Goal: Task Accomplishment & Management: Complete application form

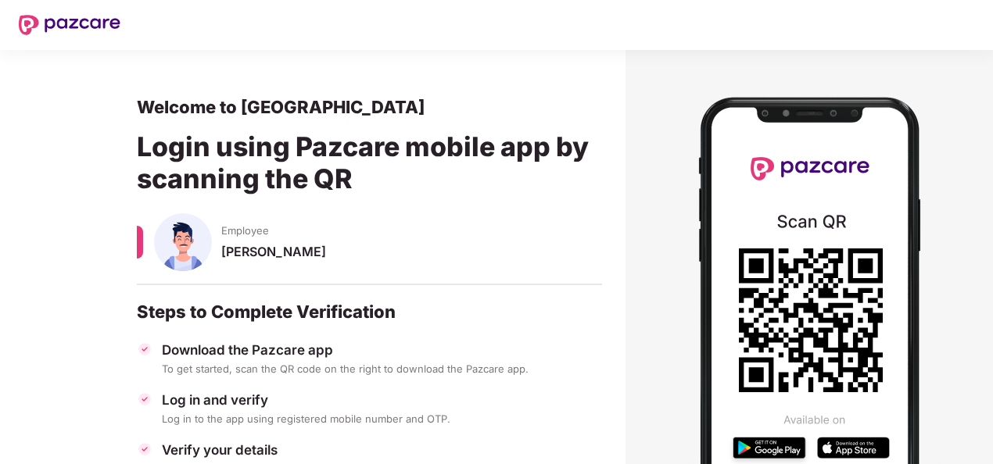
click at [274, 9] on div at bounding box center [547, 25] width 854 height 50
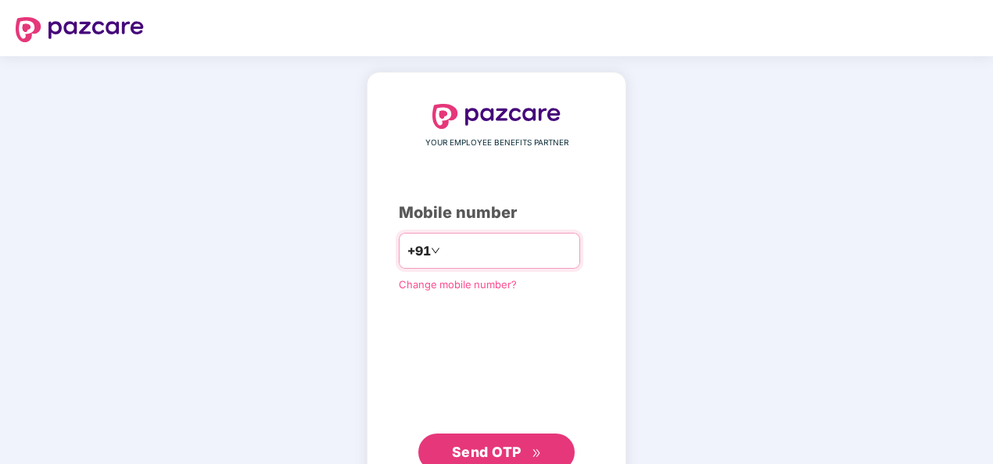
click at [472, 245] on input "number" at bounding box center [507, 250] width 128 height 25
click at [480, 439] on button "Send OTP" at bounding box center [496, 453] width 156 height 38
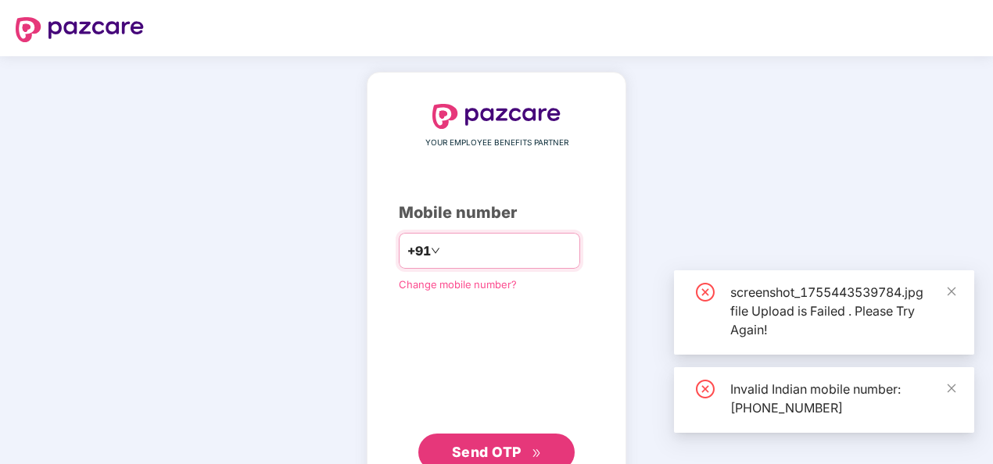
click at [443, 250] on input "**********" at bounding box center [507, 250] width 128 height 25
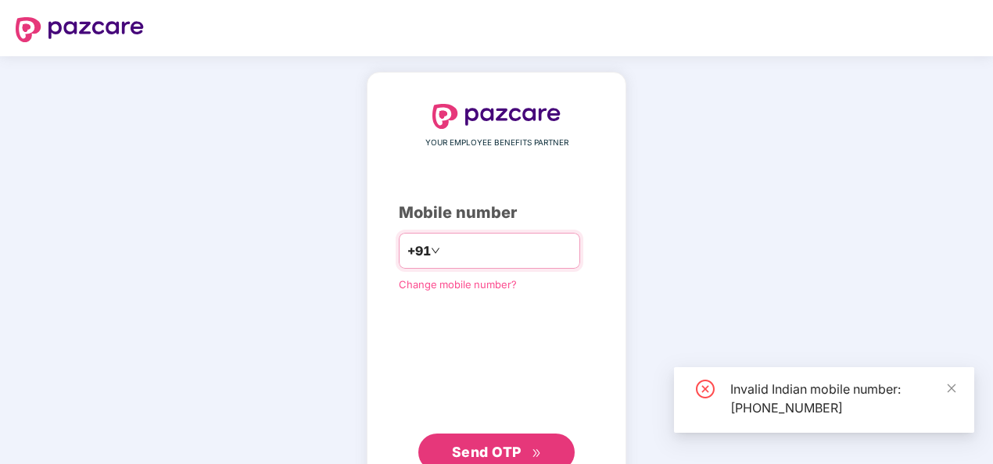
type input "**********"
click at [467, 453] on span "Send OTP" at bounding box center [487, 452] width 70 height 16
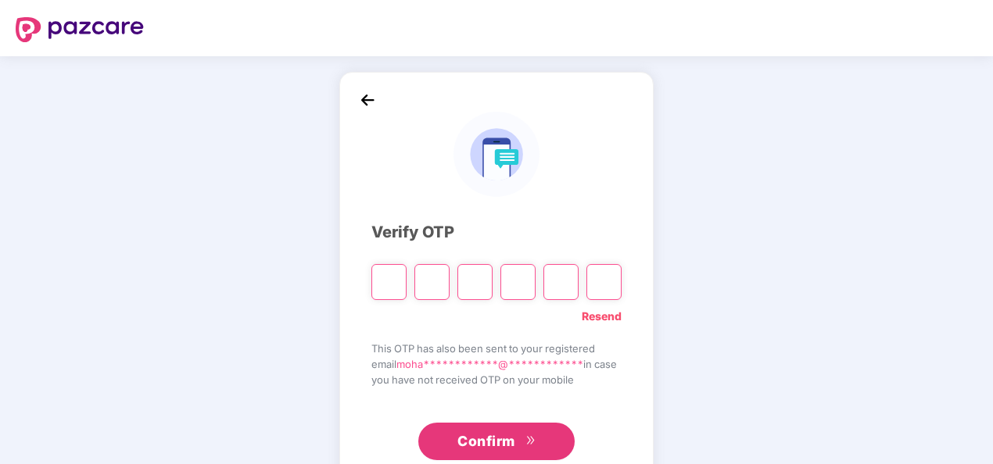
type input "*"
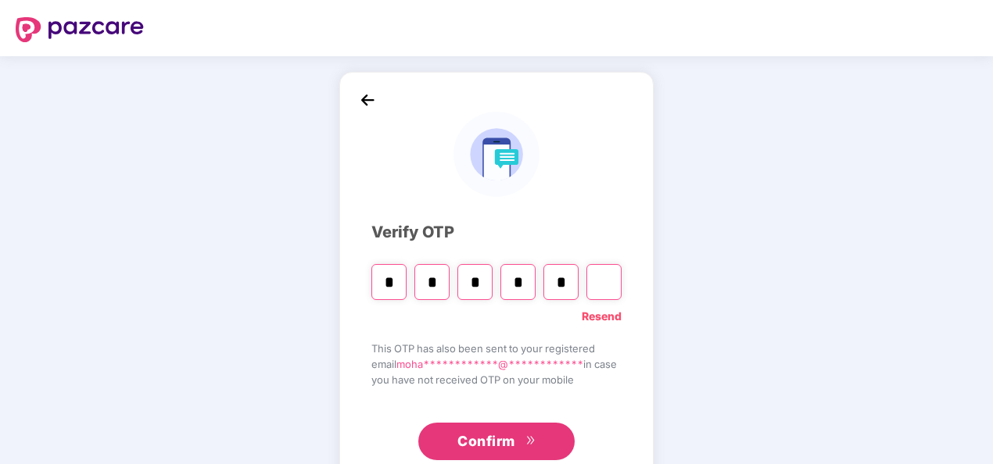
type input "*"
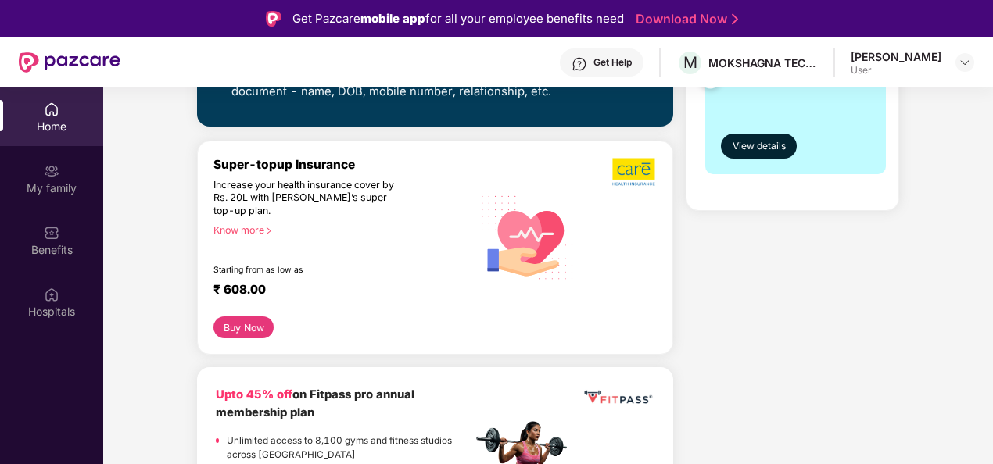
scroll to position [469, 0]
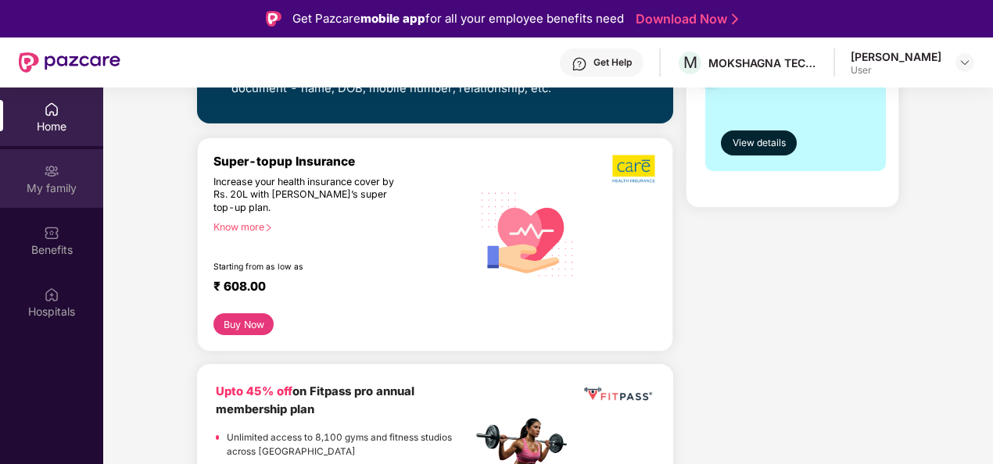
click at [55, 181] on div "My family" at bounding box center [51, 189] width 103 height 16
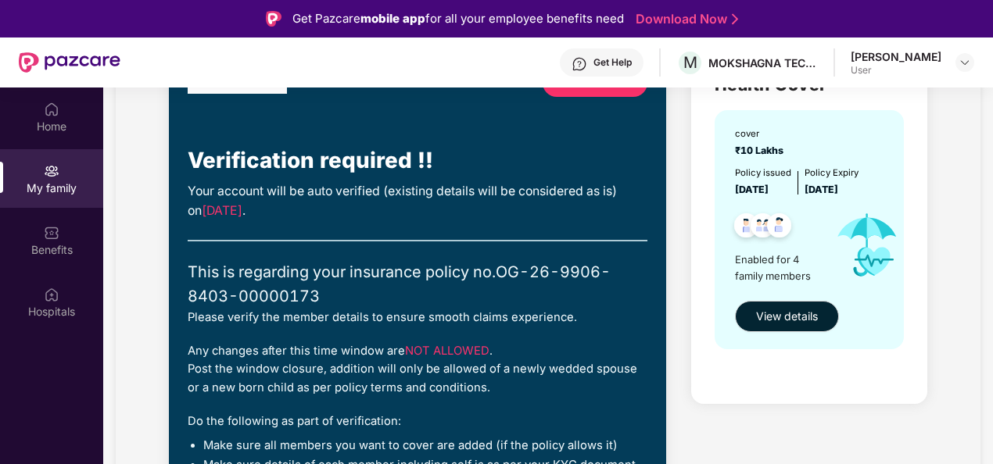
scroll to position [111, 0]
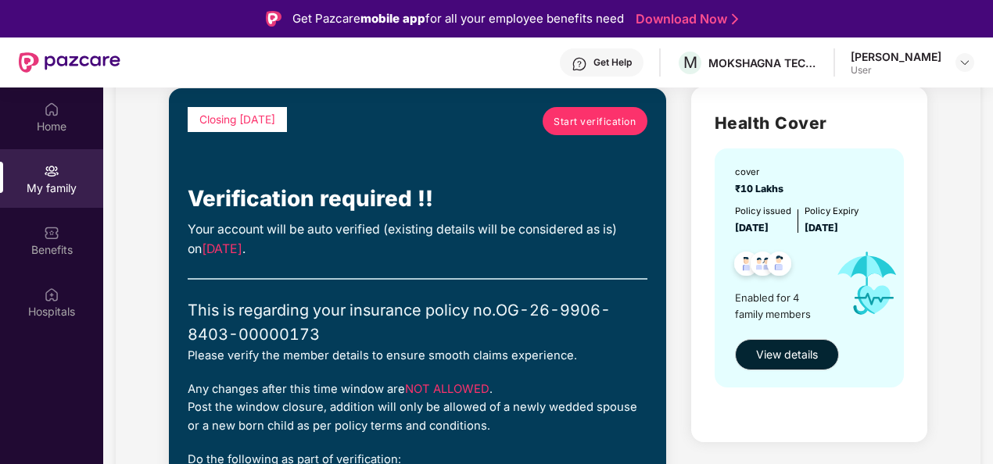
click at [580, 122] on span "Start verification" at bounding box center [594, 121] width 82 height 15
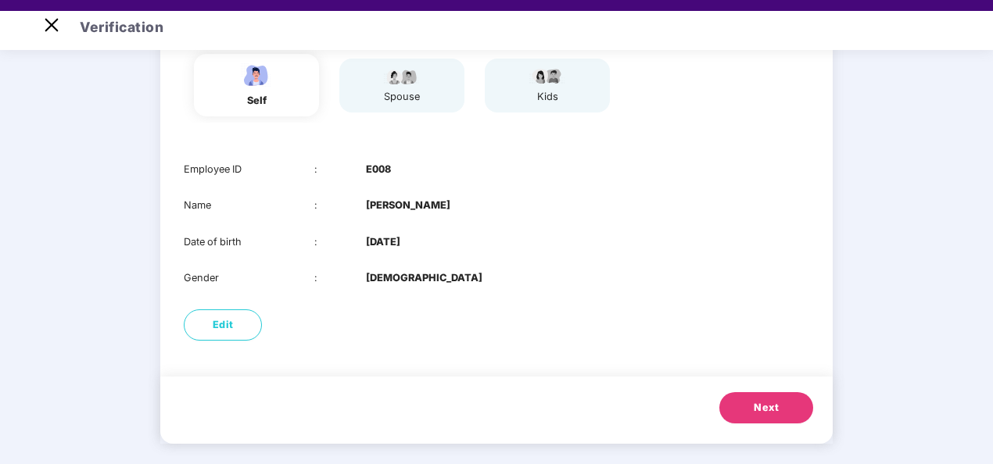
scroll to position [38, 0]
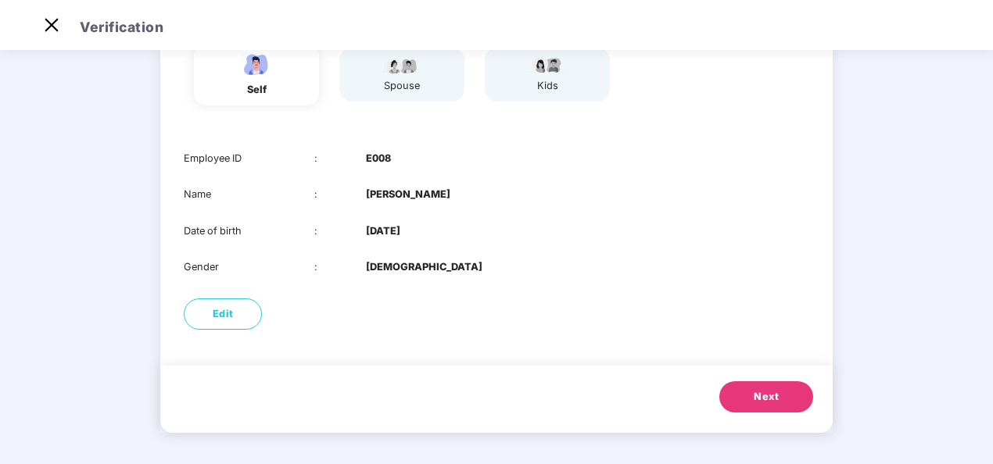
click at [763, 406] on button "Next" at bounding box center [766, 396] width 94 height 31
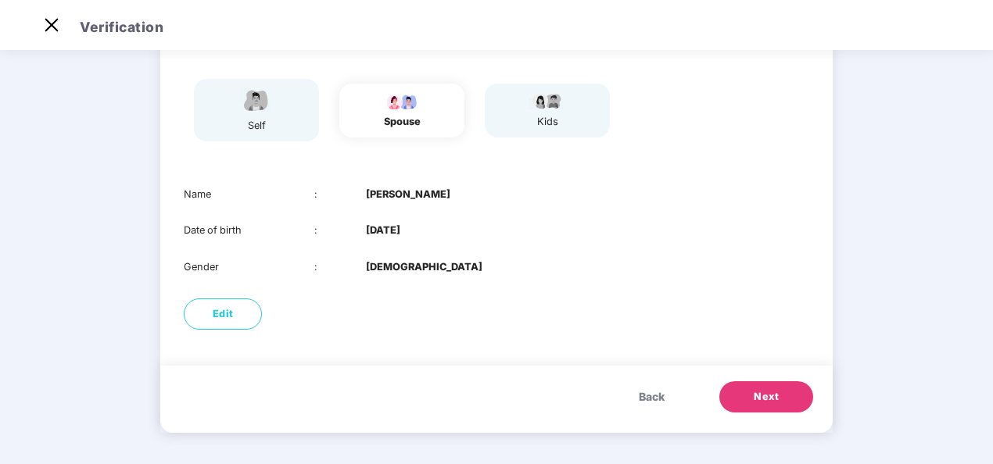
scroll to position [116, 0]
click at [764, 399] on span "Next" at bounding box center [765, 397] width 25 height 16
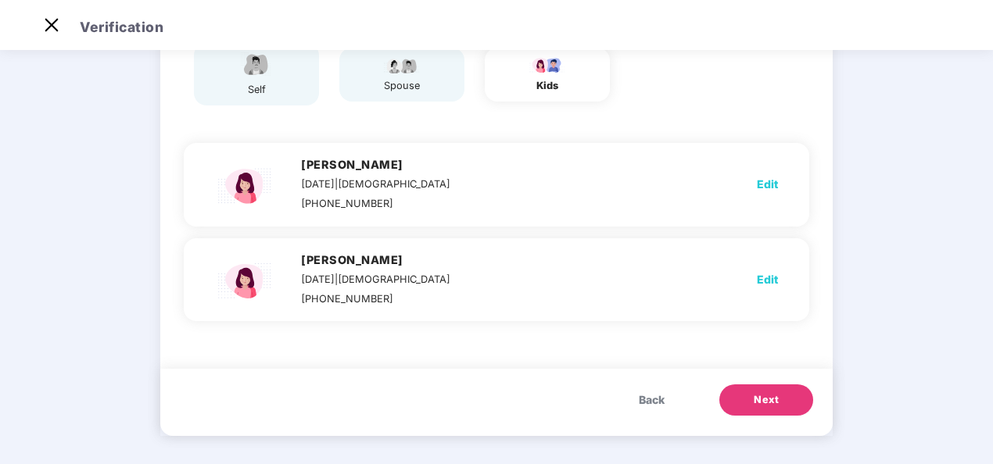
click at [764, 399] on span "Next" at bounding box center [765, 400] width 25 height 16
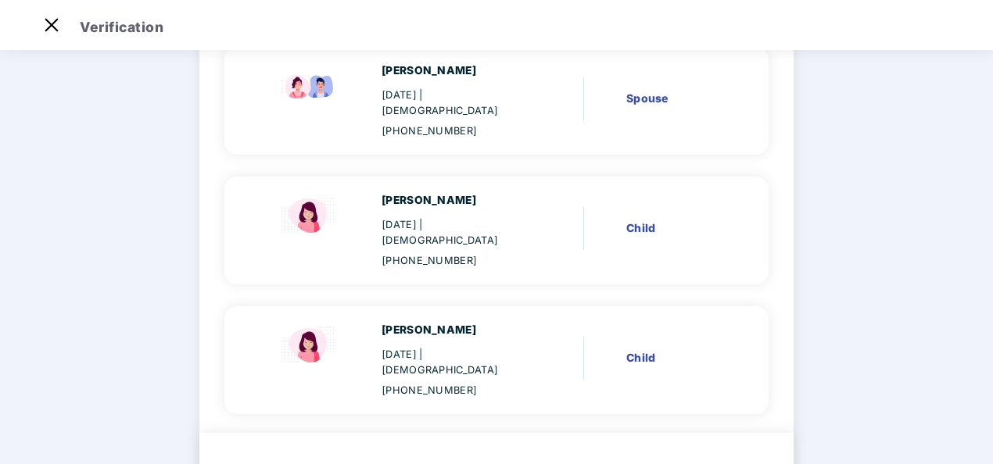
scroll to position [308, 0]
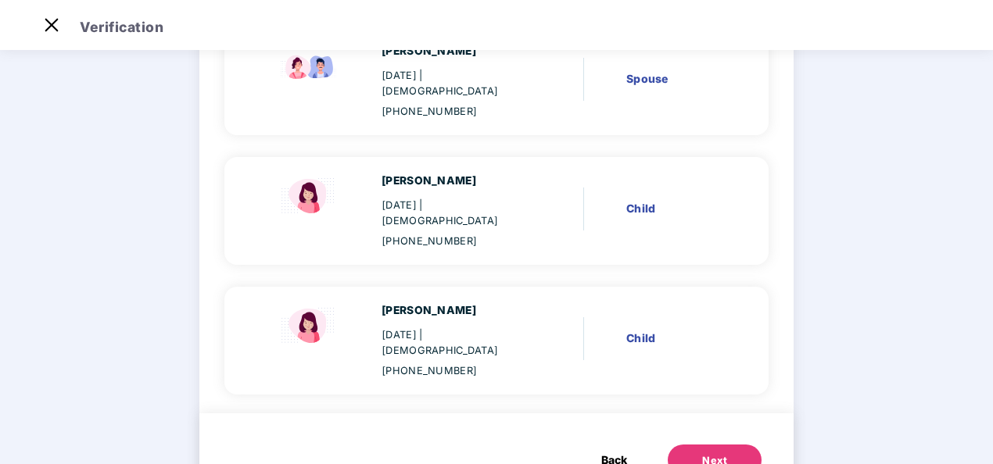
click at [708, 453] on div "Next" at bounding box center [714, 461] width 25 height 16
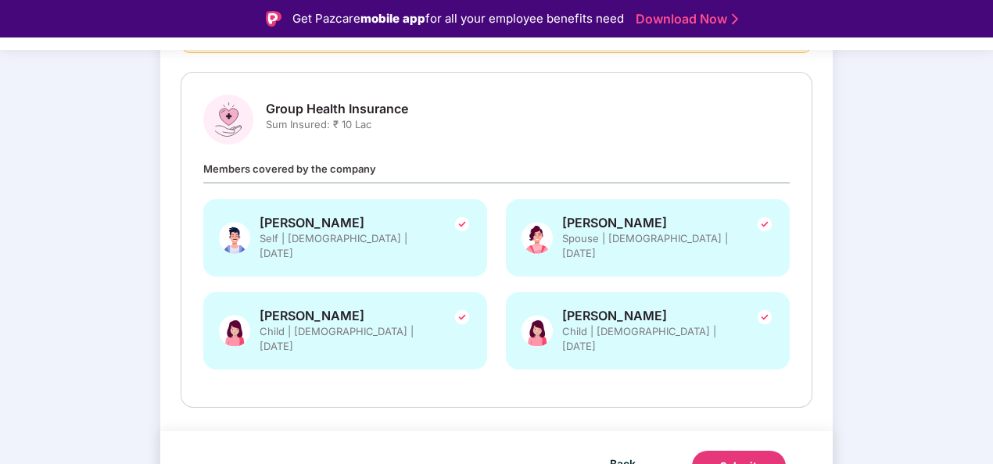
click at [746, 459] on div "Submit" at bounding box center [739, 467] width 38 height 16
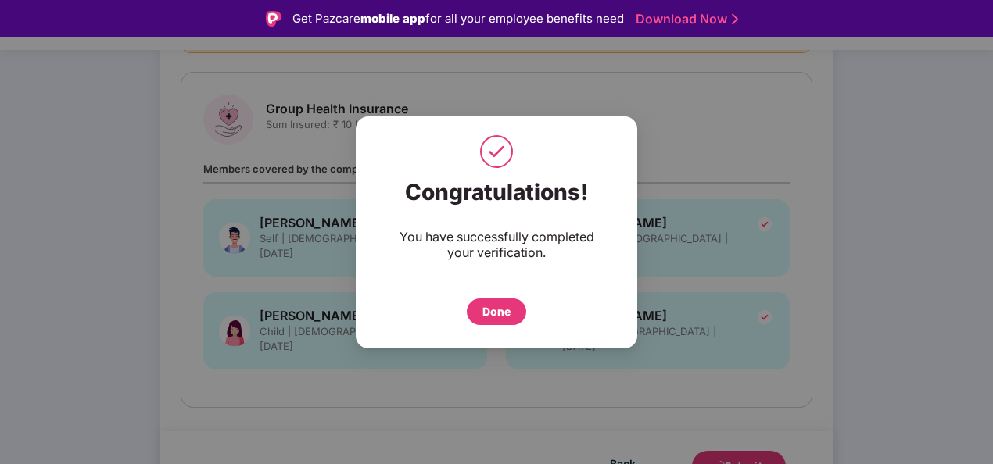
click at [496, 303] on div "Done" at bounding box center [496, 311] width 28 height 17
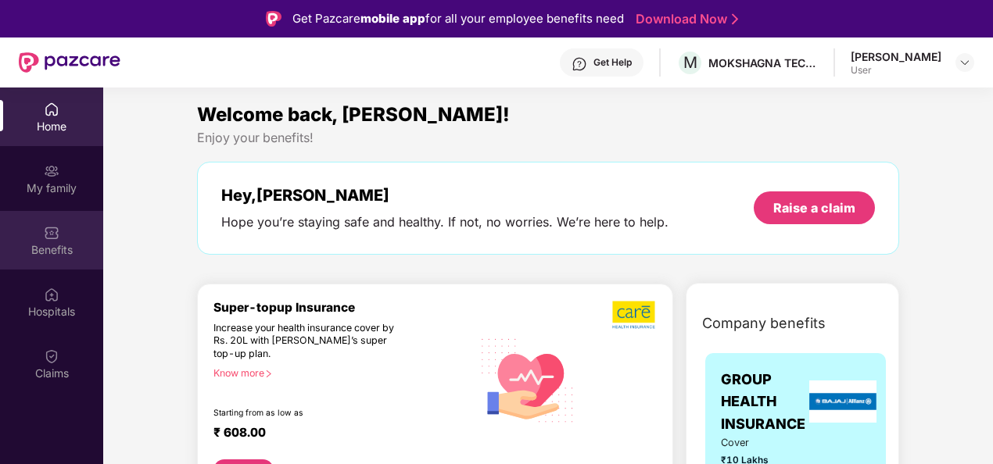
click at [55, 249] on div "Benefits" at bounding box center [51, 250] width 103 height 16
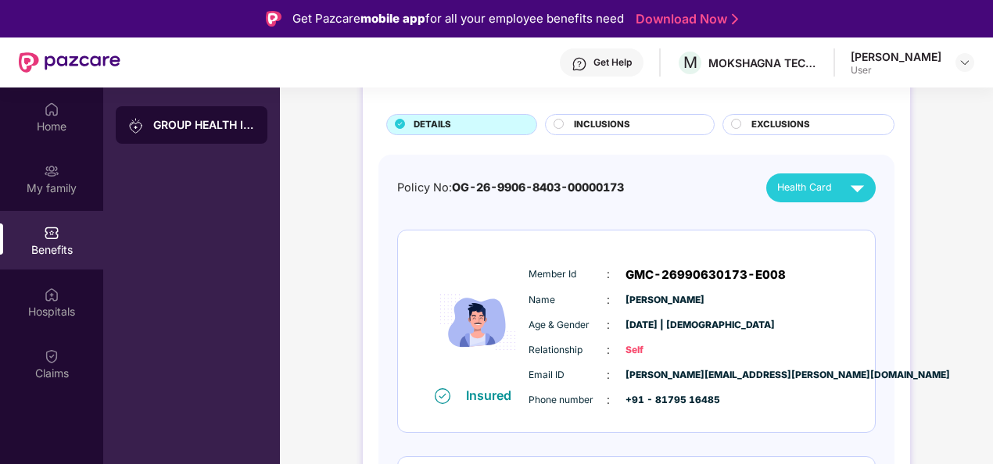
scroll to position [78, 0]
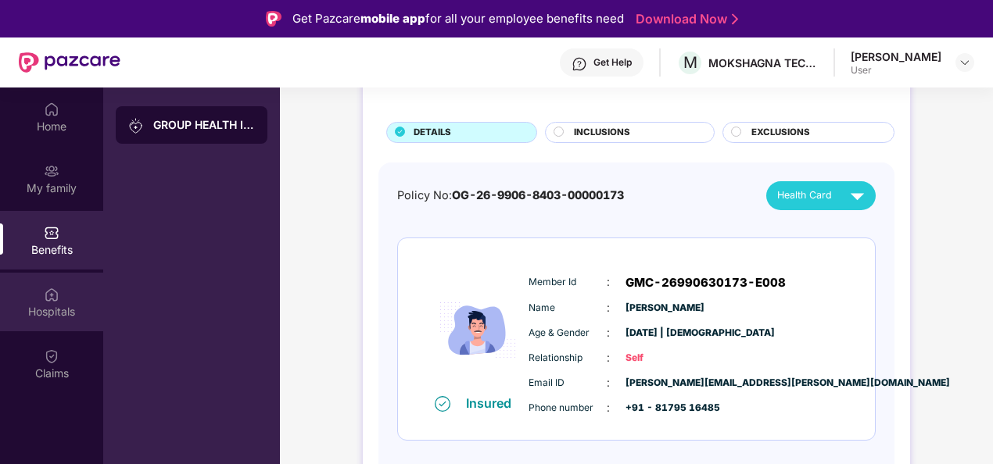
click at [54, 322] on div "Hospitals" at bounding box center [51, 302] width 103 height 59
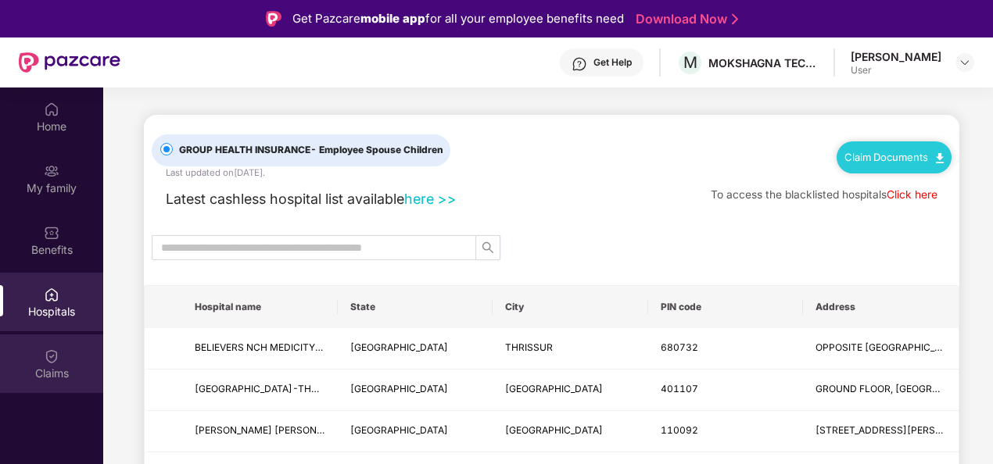
click at [58, 368] on div "Claims" at bounding box center [51, 374] width 103 height 16
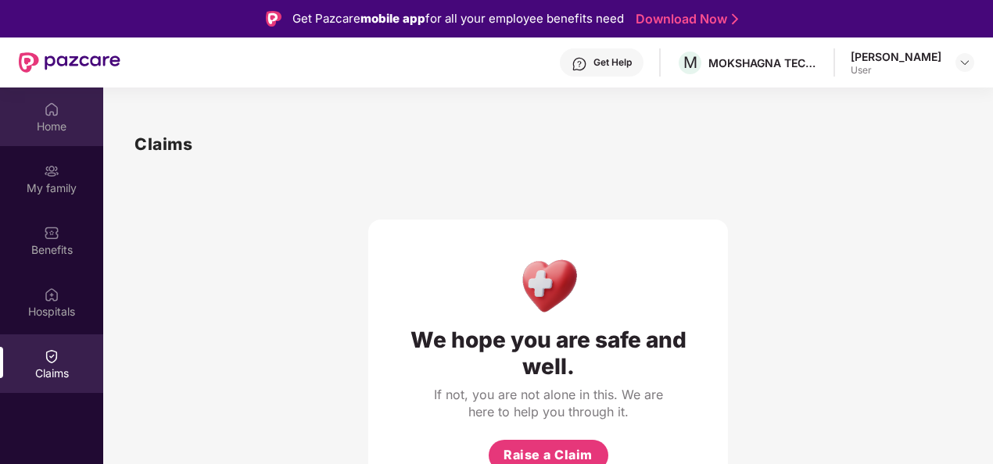
click at [52, 122] on div "Home" at bounding box center [51, 127] width 103 height 16
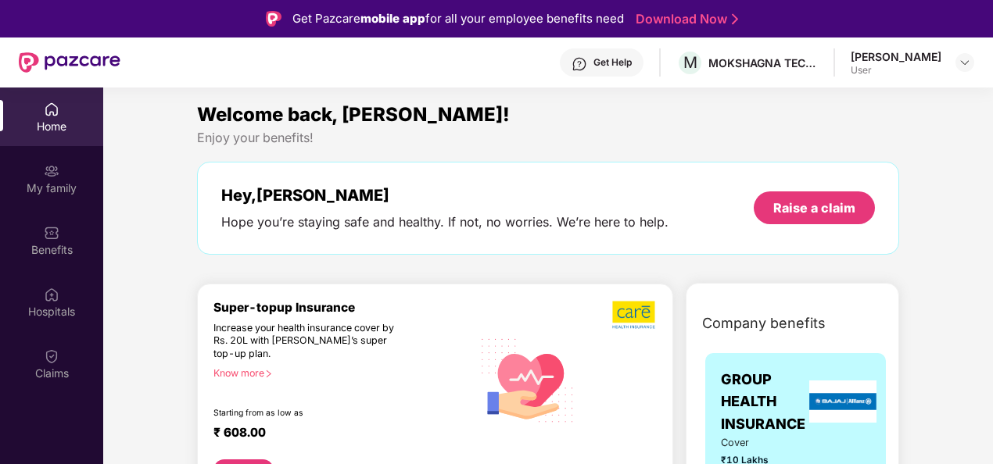
click at [952, 56] on div "Mohammed Basheer User" at bounding box center [911, 62] width 123 height 27
click at [966, 59] on div at bounding box center [964, 62] width 19 height 19
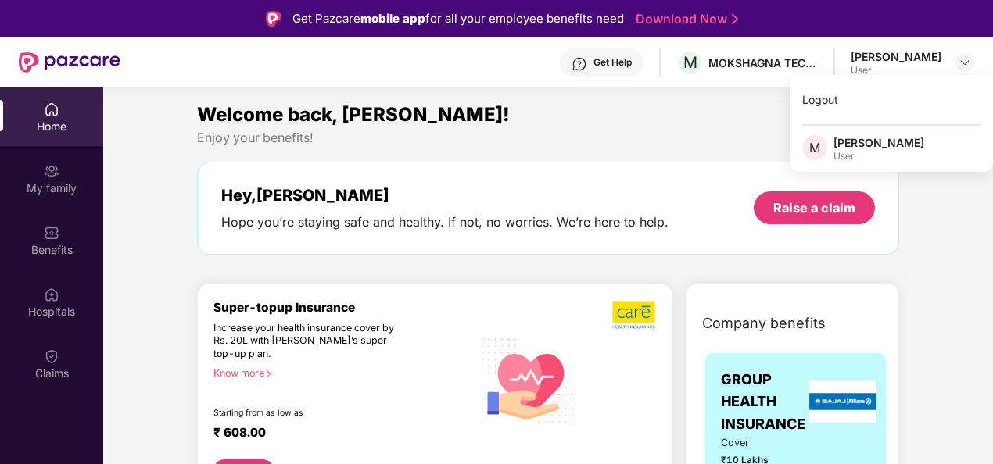
scroll to position [156, 0]
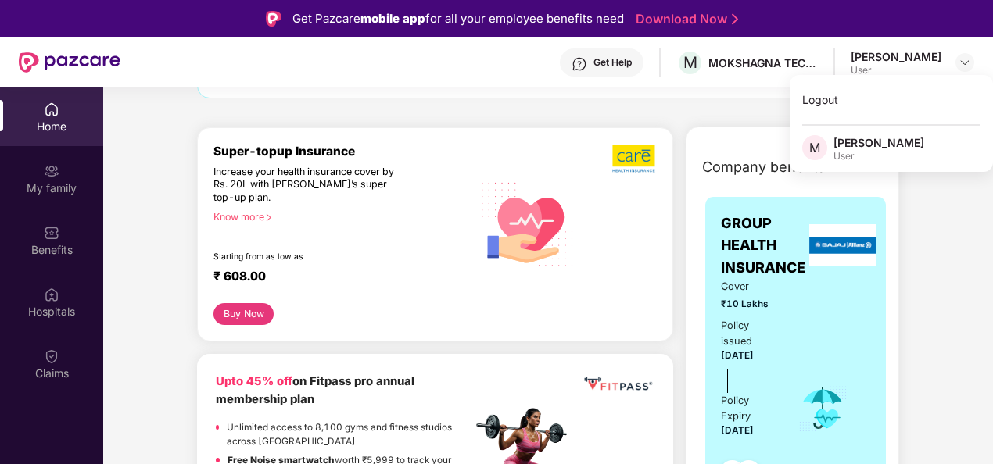
click at [240, 318] on button "Buy Now" at bounding box center [243, 314] width 60 height 22
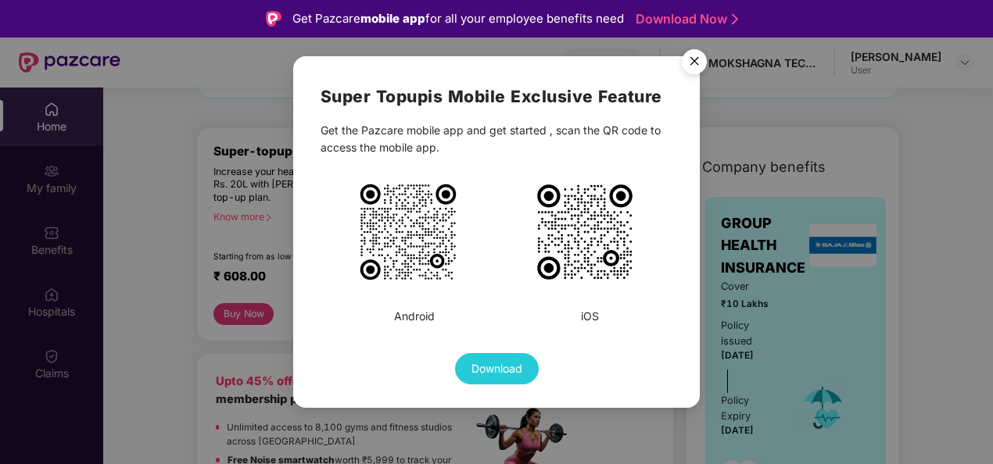
click at [693, 59] on img "Close" at bounding box center [694, 64] width 44 height 44
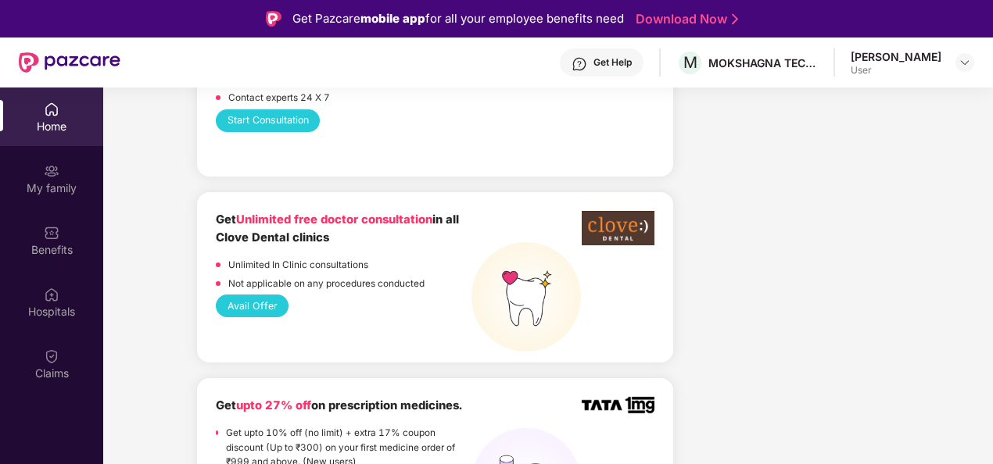
scroll to position [782, 0]
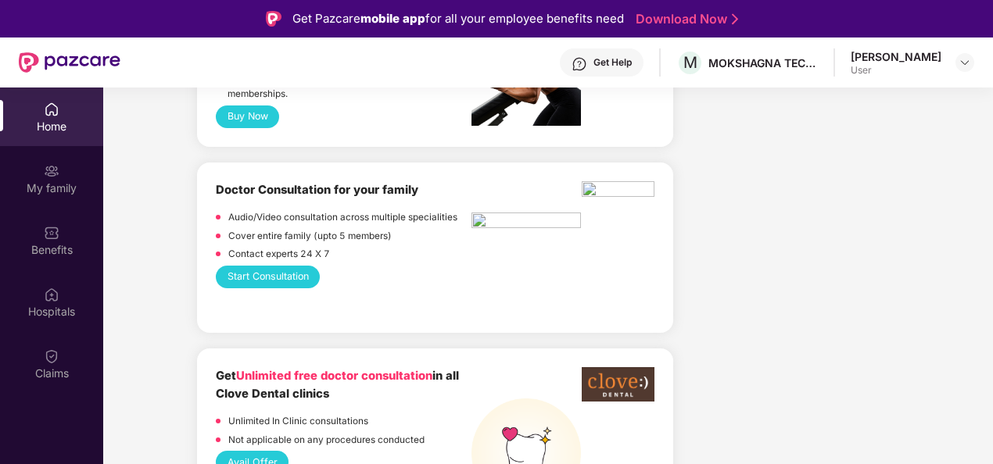
click at [275, 274] on button "Start Consultation" at bounding box center [268, 277] width 104 height 23
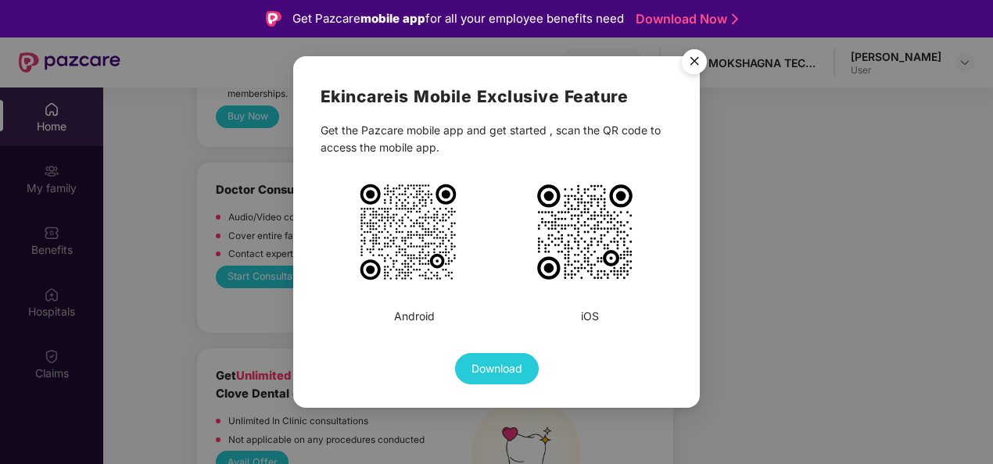
click at [697, 60] on img "Close" at bounding box center [694, 64] width 44 height 44
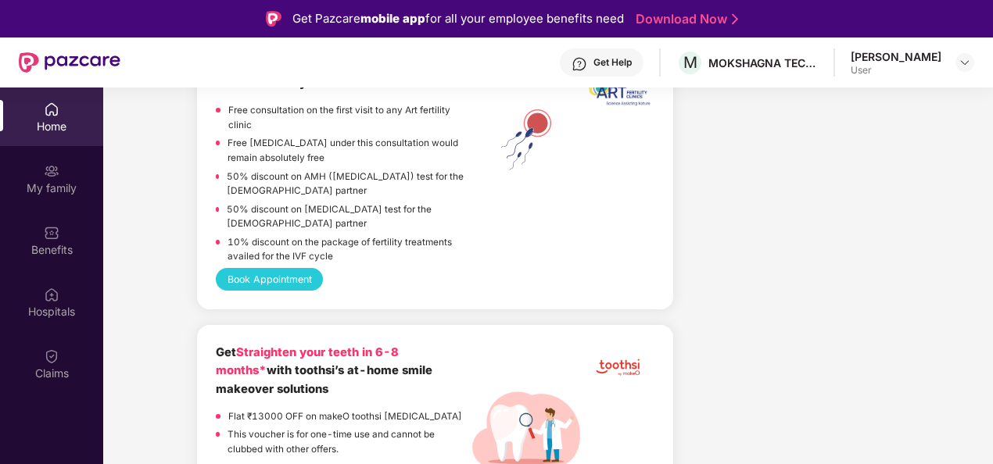
scroll to position [2970, 0]
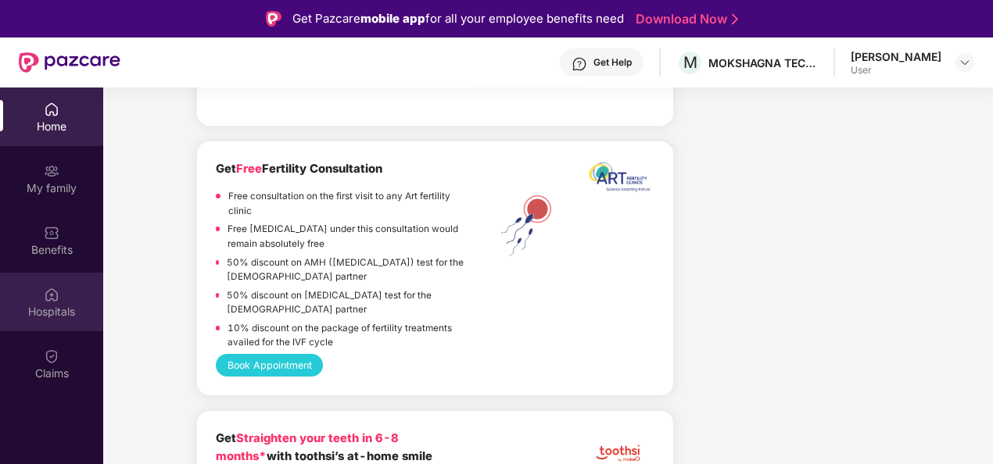
click at [47, 296] on img at bounding box center [52, 295] width 16 height 16
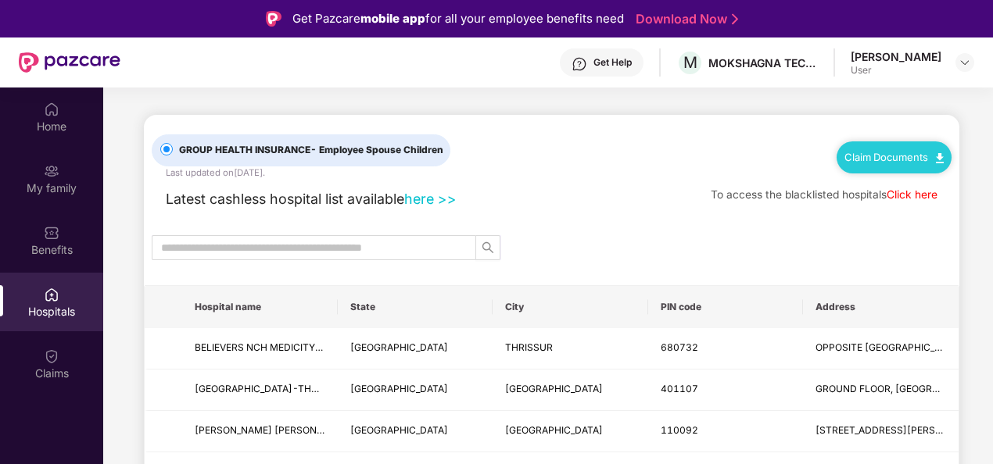
click at [429, 193] on link "here >>" at bounding box center [430, 199] width 52 height 16
click at [594, 63] on div "Get Help" at bounding box center [612, 62] width 38 height 13
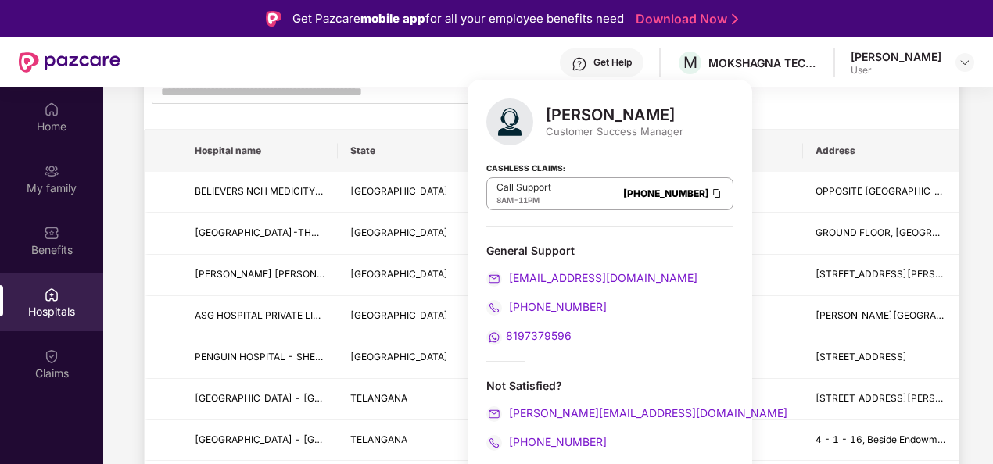
click at [521, 335] on span "8197379596" at bounding box center [539, 335] width 66 height 13
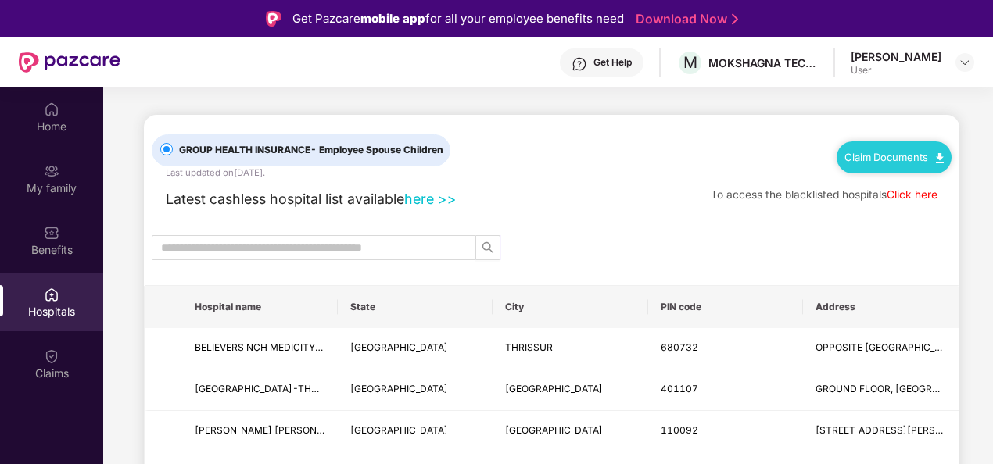
click at [941, 157] on img at bounding box center [940, 158] width 8 height 10
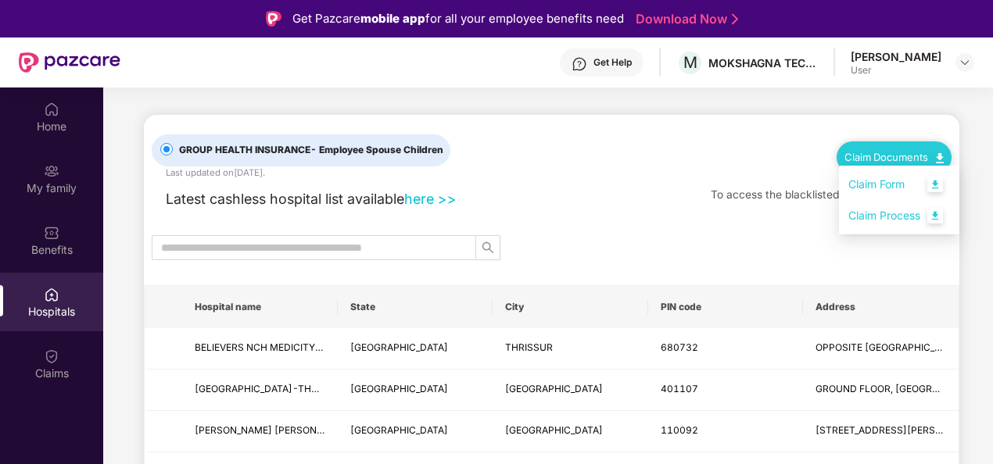
click at [936, 184] on link "Claim Form" at bounding box center [899, 185] width 102 height 34
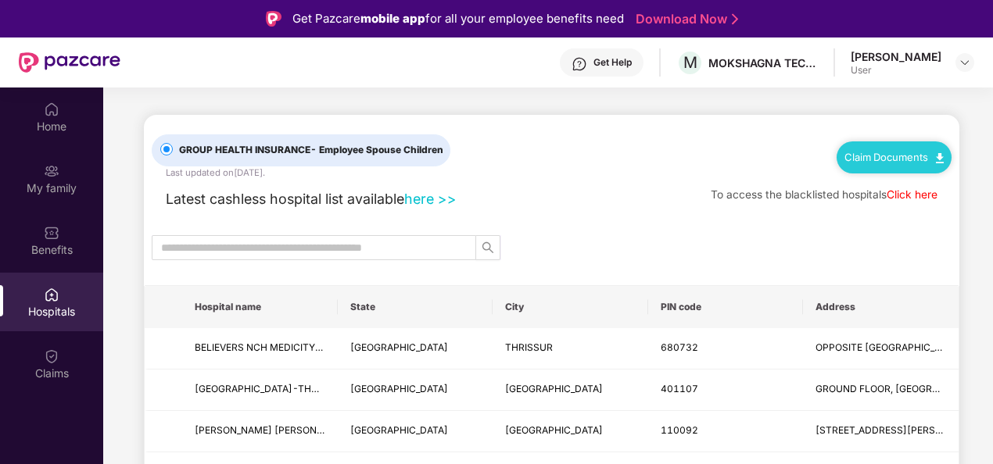
click at [930, 159] on link "Claim Documents" at bounding box center [893, 157] width 99 height 13
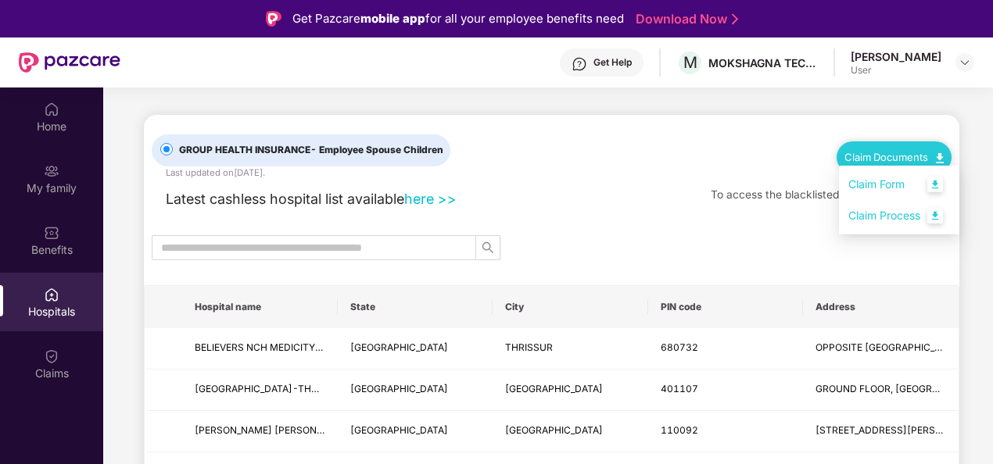
click at [936, 214] on link "Claim Process" at bounding box center [899, 216] width 102 height 34
